Goal: Information Seeking & Learning: Learn about a topic

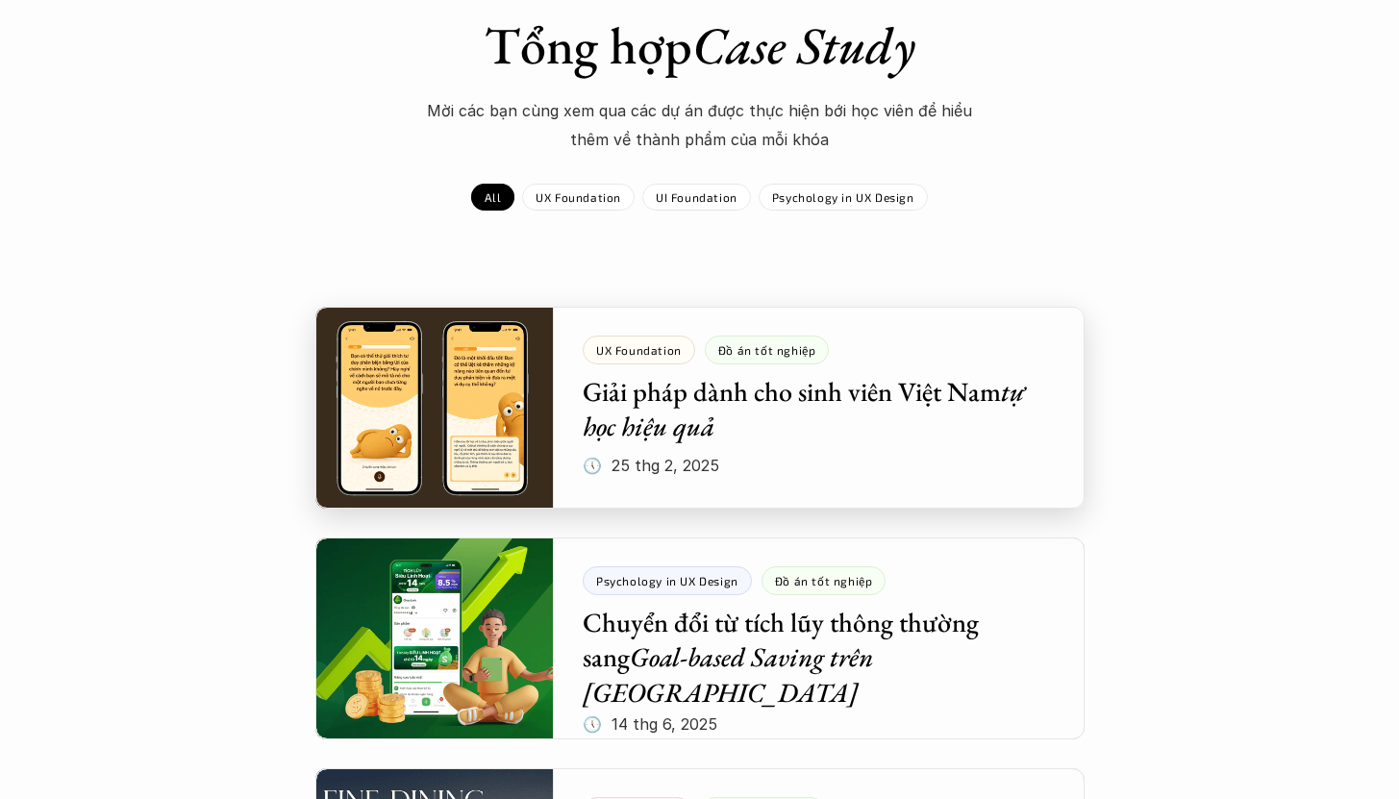
click at [492, 441] on div at bounding box center [699, 408] width 769 height 202
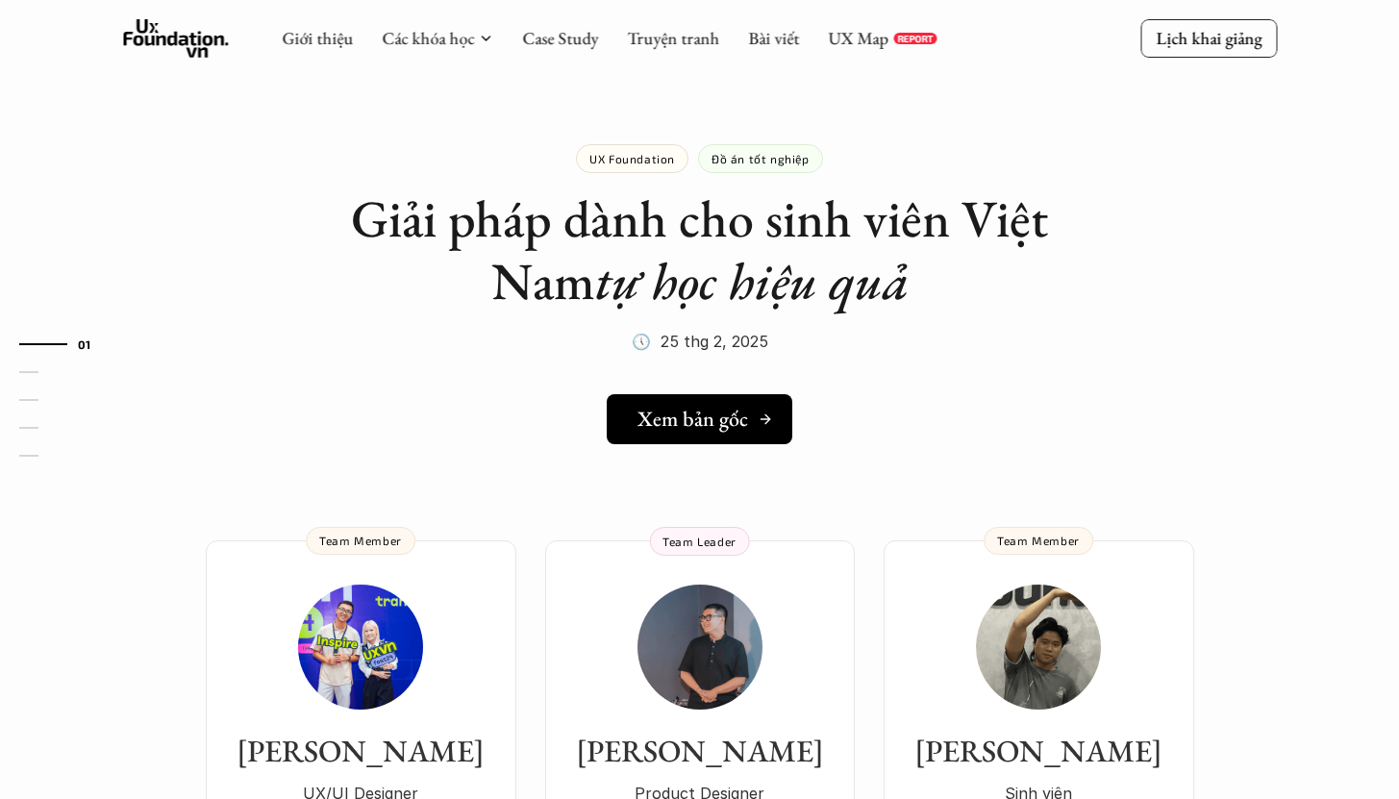
click at [658, 429] on h5 "Xem bản gốc" at bounding box center [692, 419] width 111 height 25
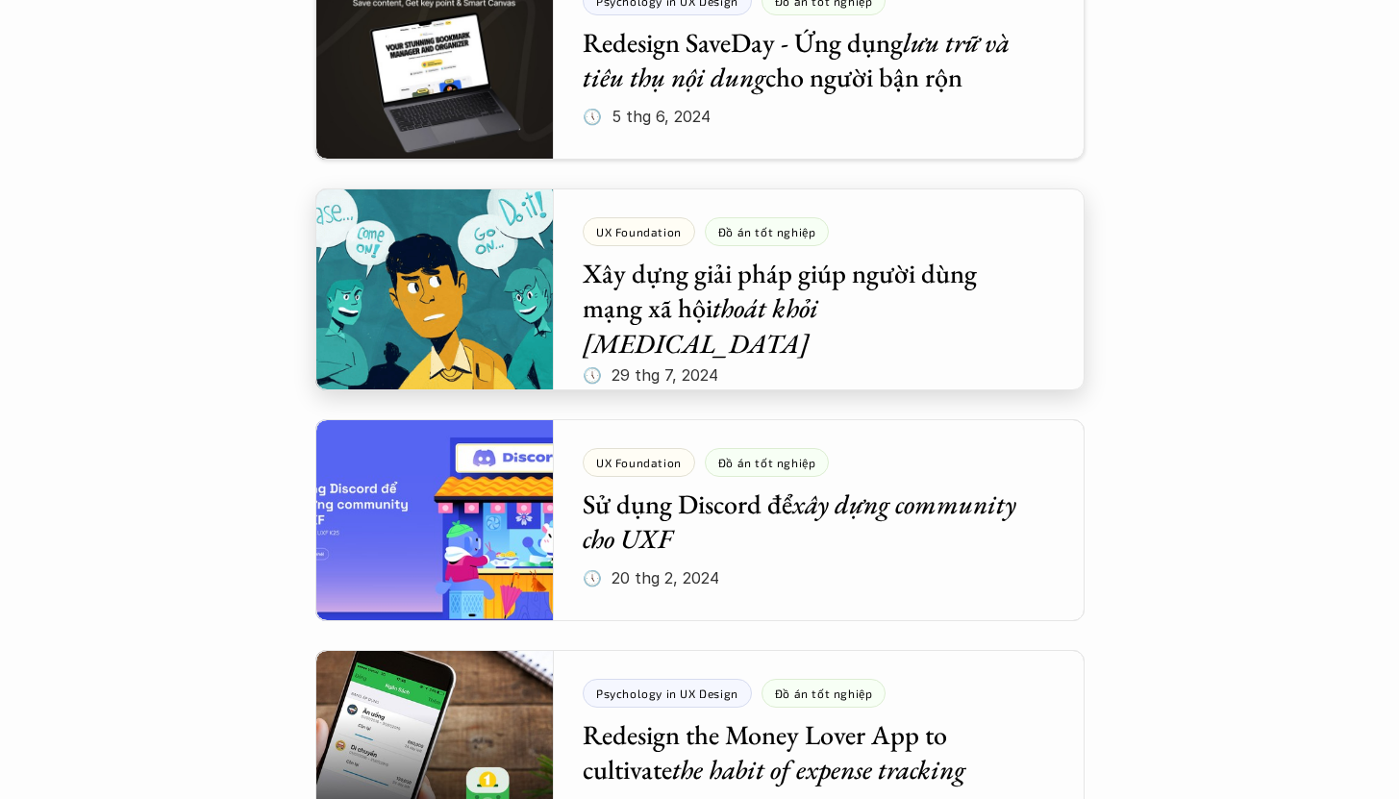
scroll to position [2106, 0]
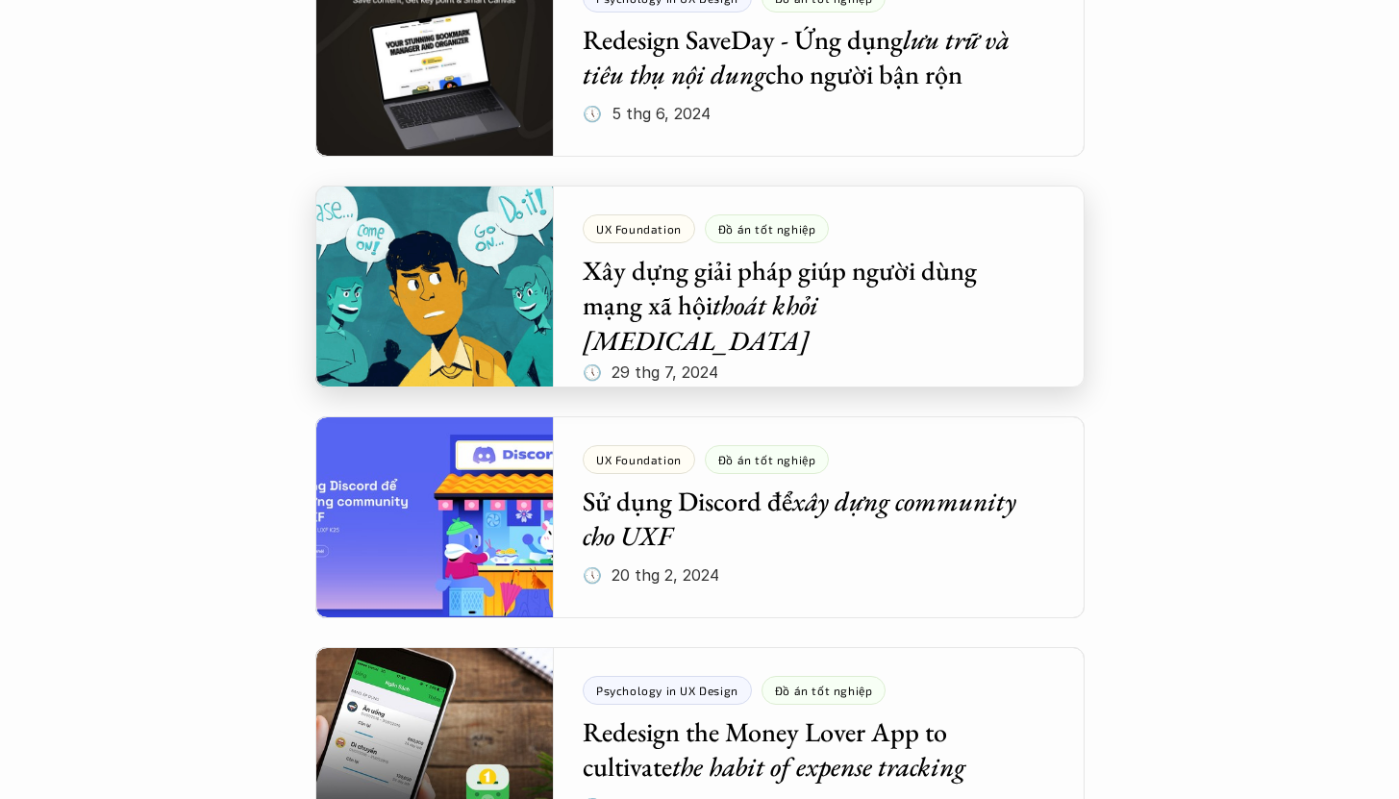
click at [489, 279] on div at bounding box center [699, 287] width 769 height 202
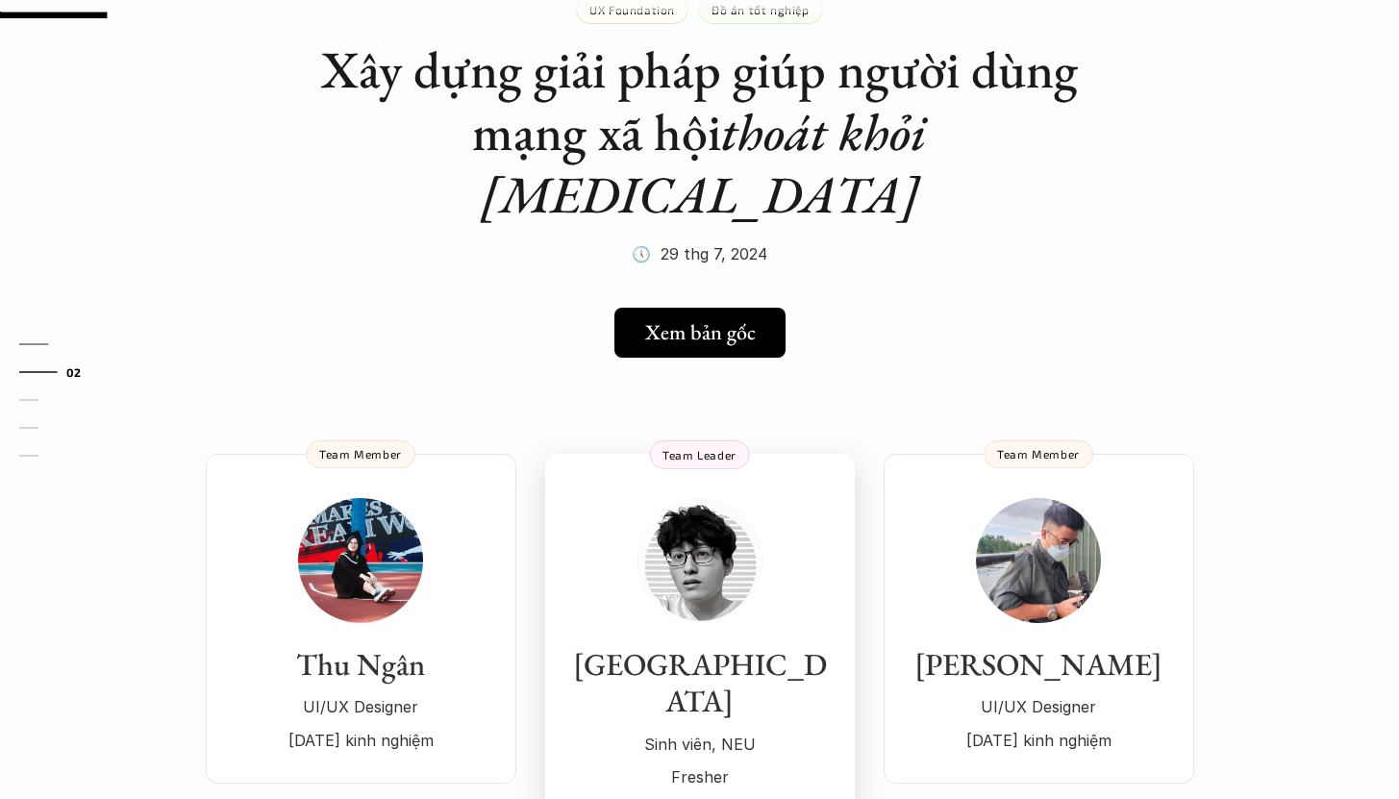
scroll to position [211, 0]
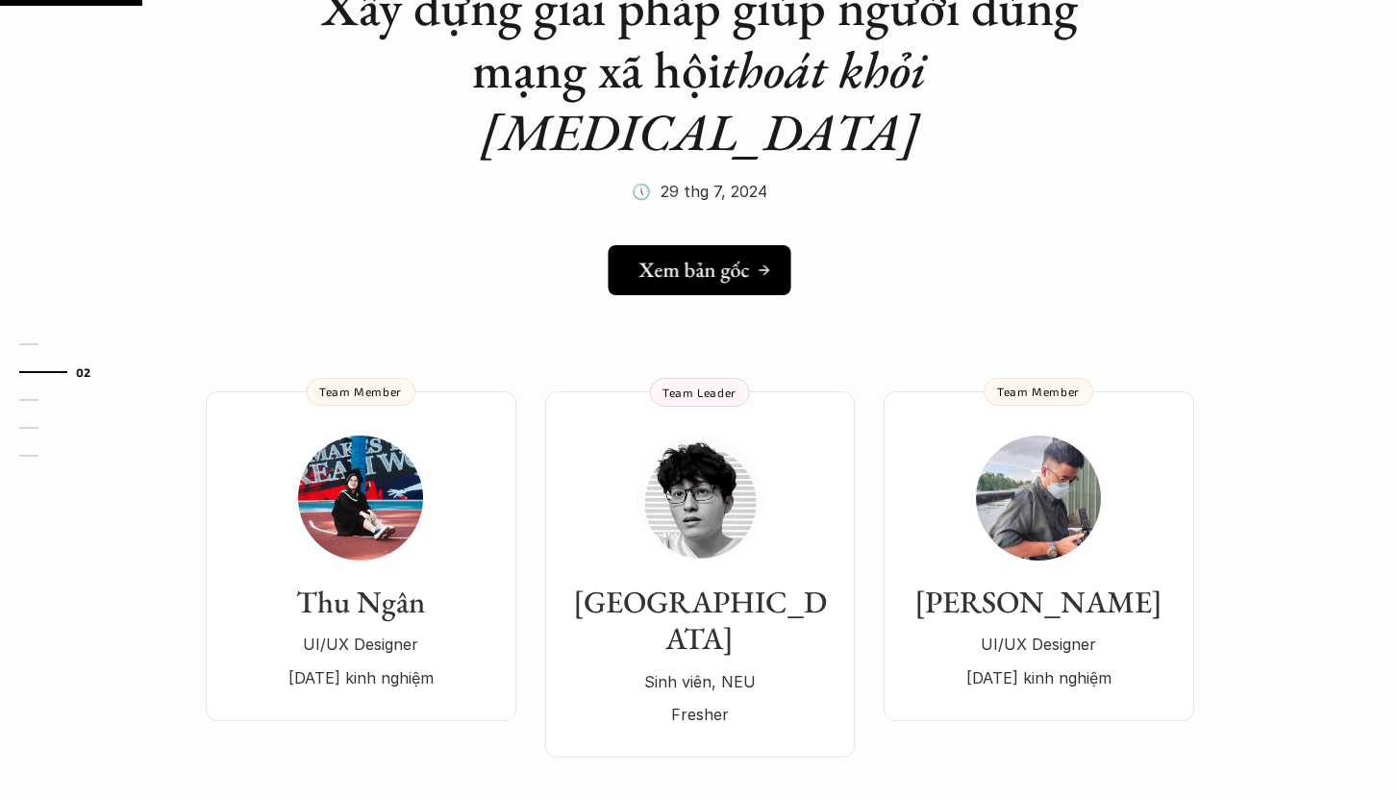
click at [694, 245] on link "Xem bản gốc" at bounding box center [699, 270] width 183 height 50
